Goal: Book appointment/travel/reservation

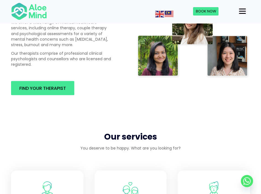
scroll to position [387, 0]
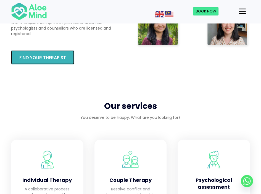
click at [52, 63] on link "Find your therapist" at bounding box center [42, 57] width 63 height 14
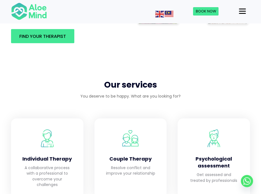
scroll to position [442, 0]
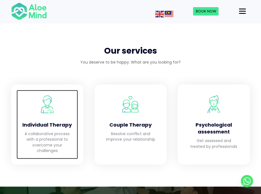
click at [67, 133] on p "A collaborative process with a professional to overcome your challenges" at bounding box center [47, 142] width 50 height 22
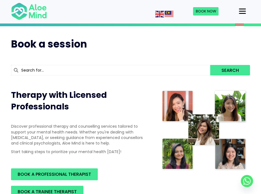
scroll to position [111, 0]
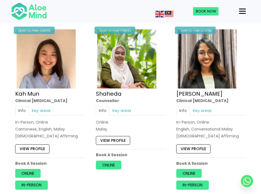
scroll to position [276, 0]
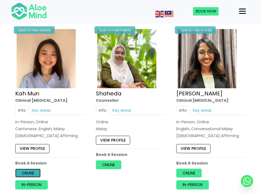
click at [25, 171] on link "Online" at bounding box center [27, 173] width 25 height 9
